Goal: Information Seeking & Learning: Learn about a topic

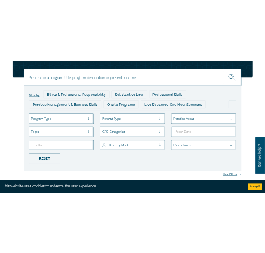
scroll to position [84, 0]
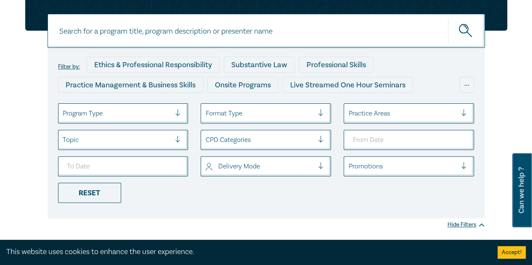
click at [123, 113] on div at bounding box center [117, 113] width 108 height 11
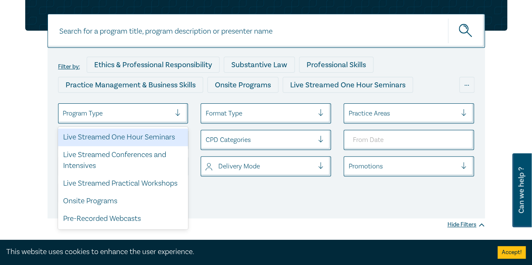
click at [131, 137] on div "Live Streamed One Hour Seminars" at bounding box center [123, 138] width 130 height 18
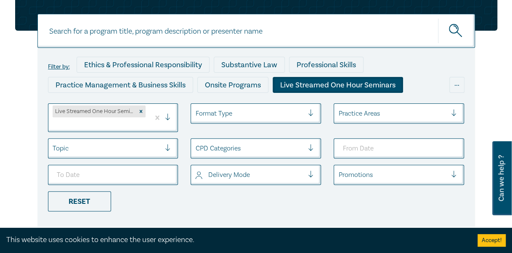
click at [0, 61] on div "Filter by: Ethics & Professional Responsibility Substantive Law Professional Sk…" at bounding box center [256, 116] width 512 height 264
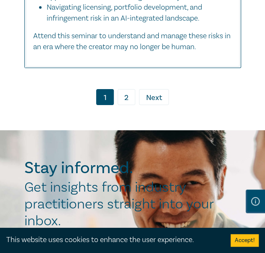
scroll to position [7862, 0]
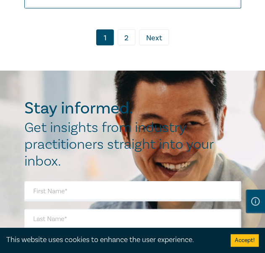
click at [127, 42] on link "2" at bounding box center [127, 37] width 18 height 16
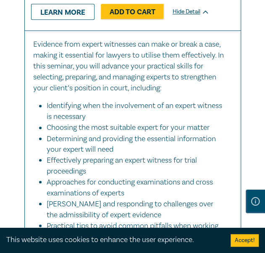
scroll to position [4793, 0]
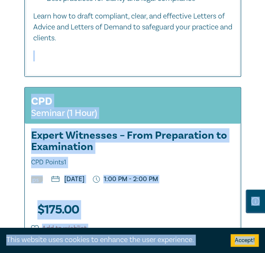
drag, startPoint x: 248, startPoint y: 193, endPoint x: 248, endPoint y: 67, distance: 126.5
click at [148, 60] on p at bounding box center [132, 55] width 199 height 11
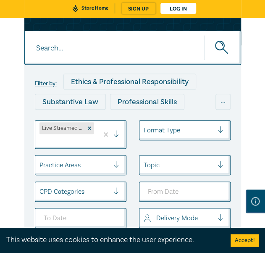
scroll to position [168, 0]
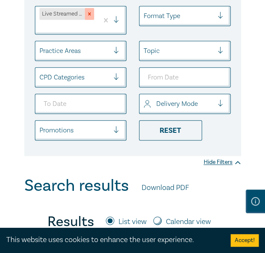
click at [92, 17] on icon "Remove Live Streamed One Hour Seminars" at bounding box center [90, 14] width 6 height 6
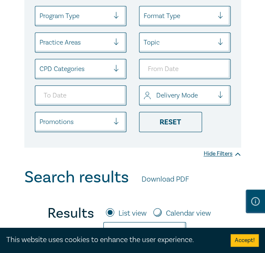
click at [71, 21] on div at bounding box center [75, 16] width 70 height 11
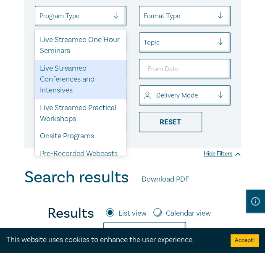
click at [76, 78] on div "Live Streamed Conferences and Intensives" at bounding box center [81, 80] width 92 height 40
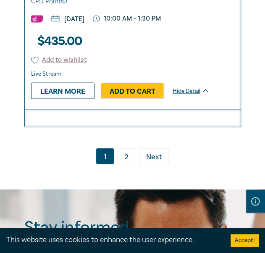
scroll to position [3616, 0]
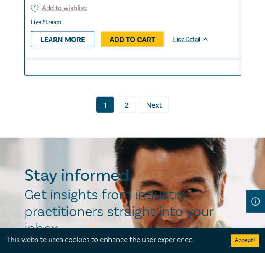
drag, startPoint x: 126, startPoint y: 207, endPoint x: 132, endPoint y: 203, distance: 7.2
click at [126, 113] on link "2" at bounding box center [127, 105] width 18 height 16
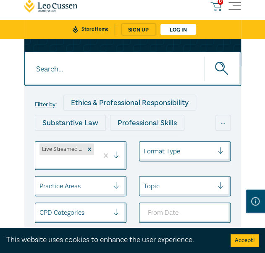
scroll to position [84, 0]
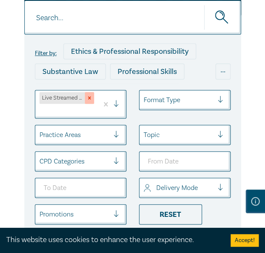
click at [91, 101] on icon "Remove Live Streamed Conferences and Intensives" at bounding box center [90, 98] width 6 height 6
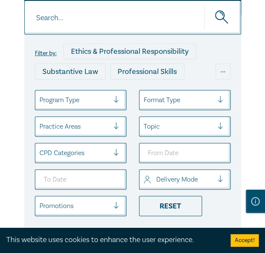
click at [73, 106] on div at bounding box center [75, 100] width 70 height 11
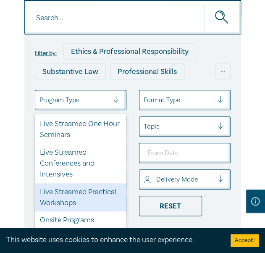
click at [74, 202] on div "Live Streamed Practical Workshops" at bounding box center [81, 197] width 92 height 29
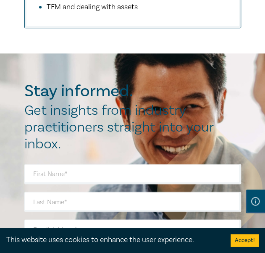
scroll to position [6433, 0]
